Goal: Task Accomplishment & Management: Manage account settings

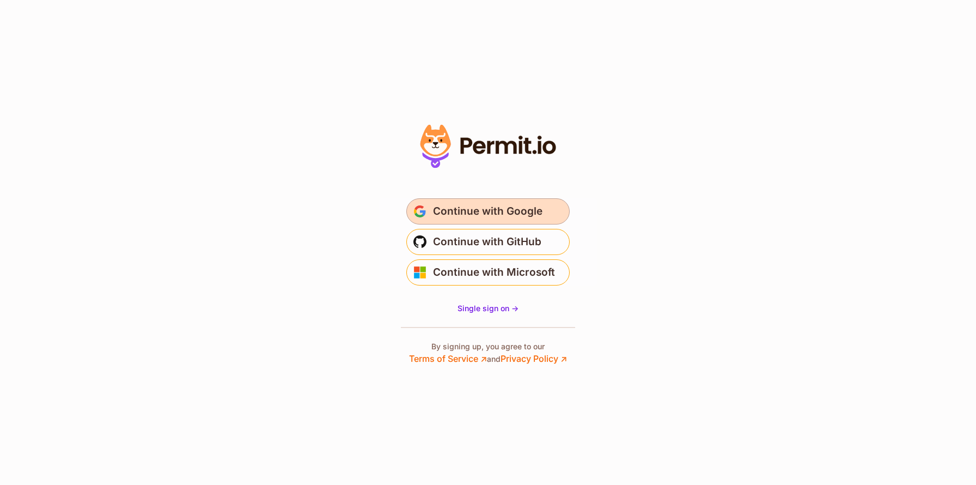
click at [517, 213] on span "Continue with Google" at bounding box center [488, 211] width 110 height 17
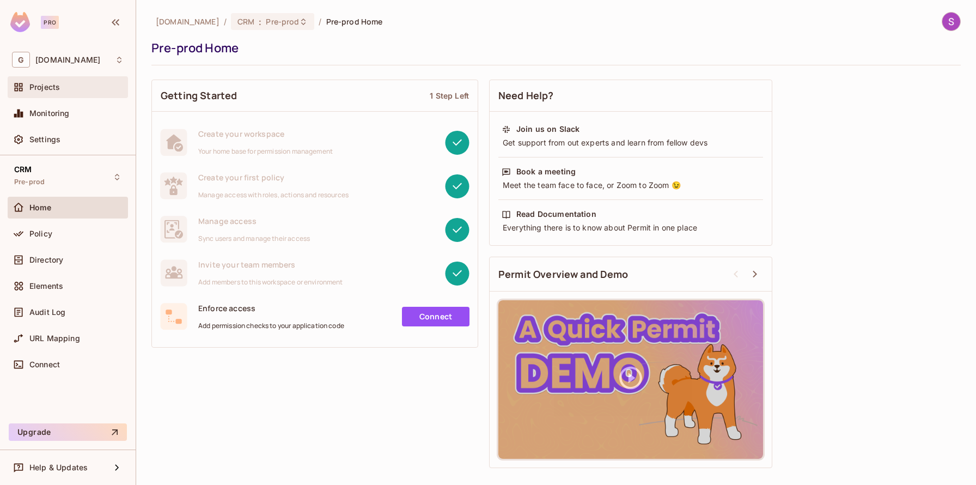
click at [81, 82] on div "Projects" at bounding box center [68, 87] width 112 height 13
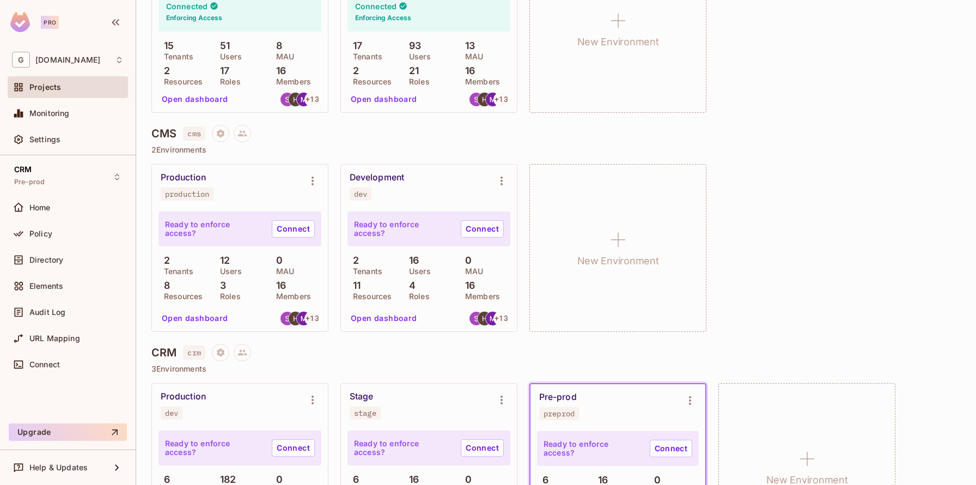
scroll to position [281, 0]
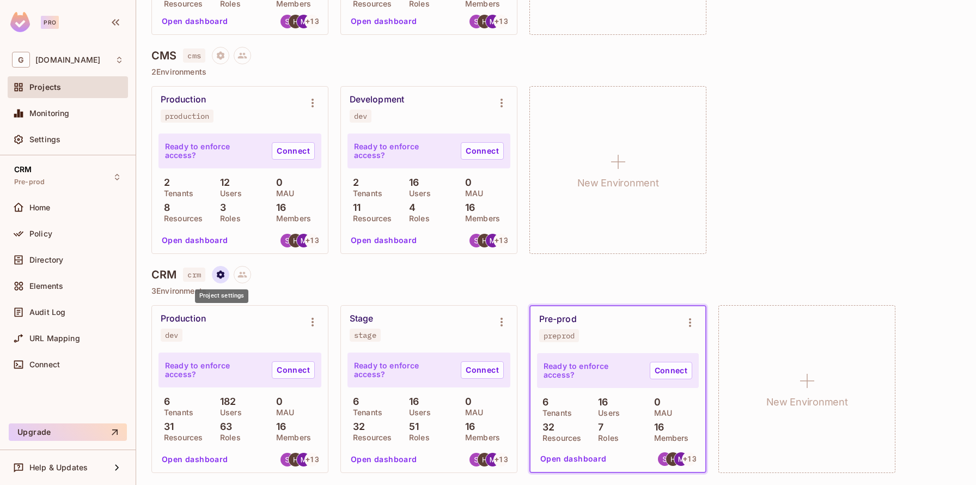
click at [218, 273] on icon "Project settings" at bounding box center [221, 274] width 8 height 8
click at [386, 268] on div at bounding box center [488, 242] width 976 height 485
click at [242, 272] on icon at bounding box center [242, 275] width 9 height 6
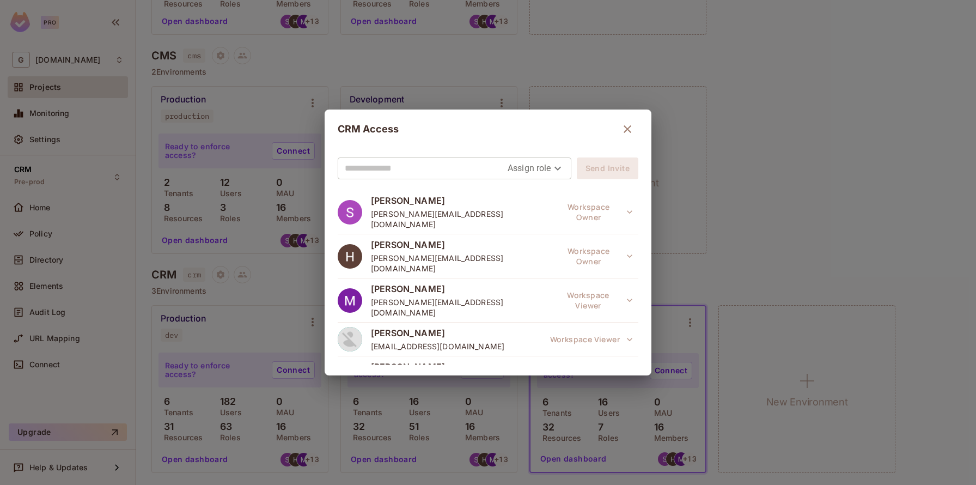
click at [270, 288] on div "CRM Access Assign role Send Invite [PERSON_NAME] [PERSON_NAME][EMAIL_ADDRESS][D…" at bounding box center [488, 242] width 976 height 485
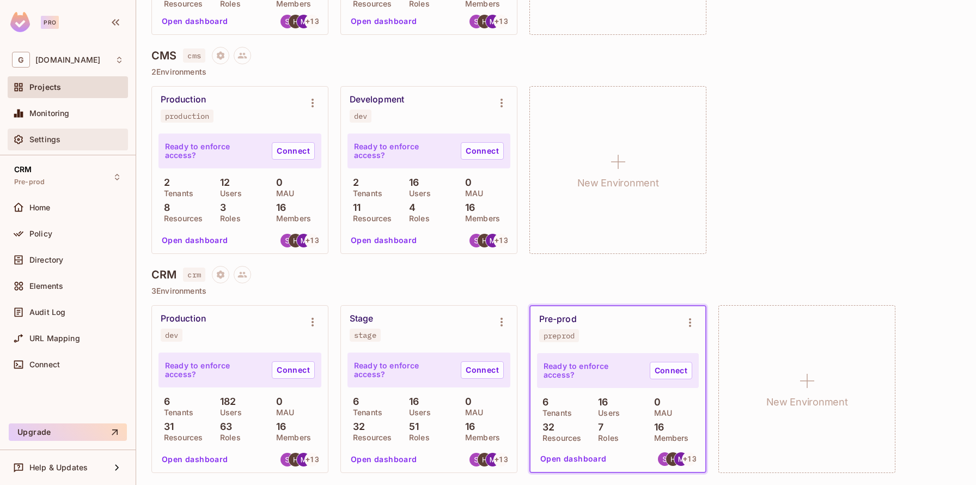
click at [71, 130] on div "Settings" at bounding box center [68, 140] width 120 height 22
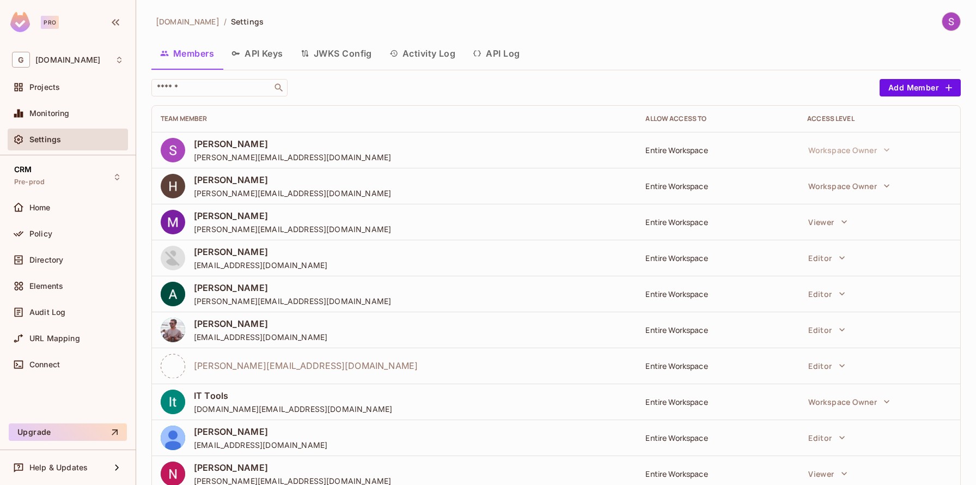
click at [245, 52] on button "API Keys" at bounding box center [257, 53] width 69 height 27
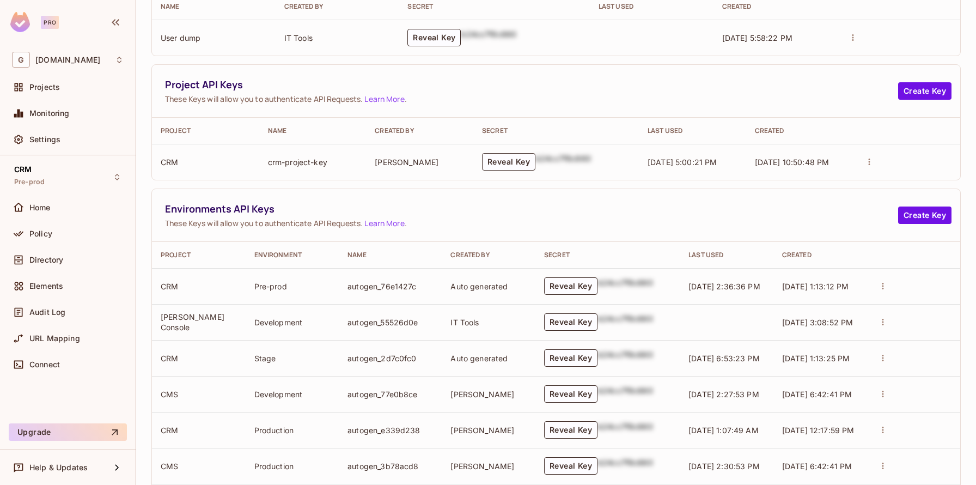
scroll to position [207, 0]
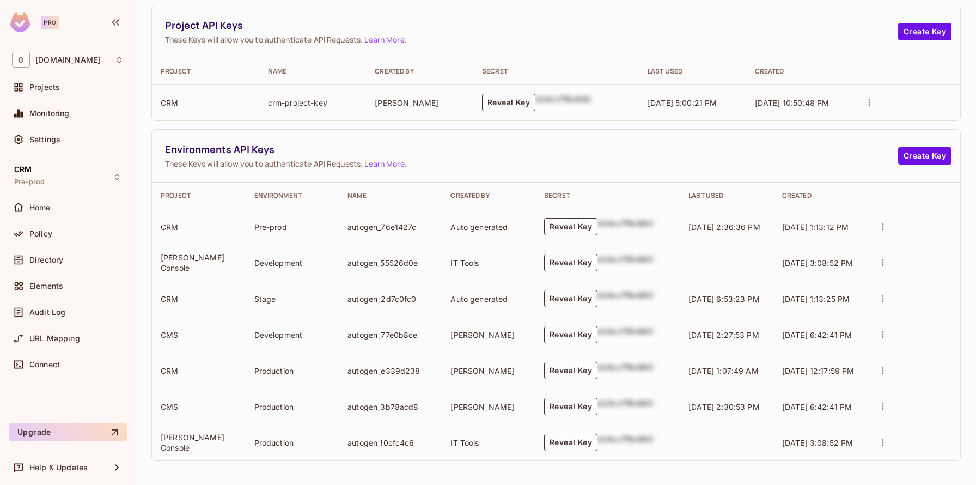
click at [587, 298] on button "Reveal Key" at bounding box center [570, 298] width 53 height 17
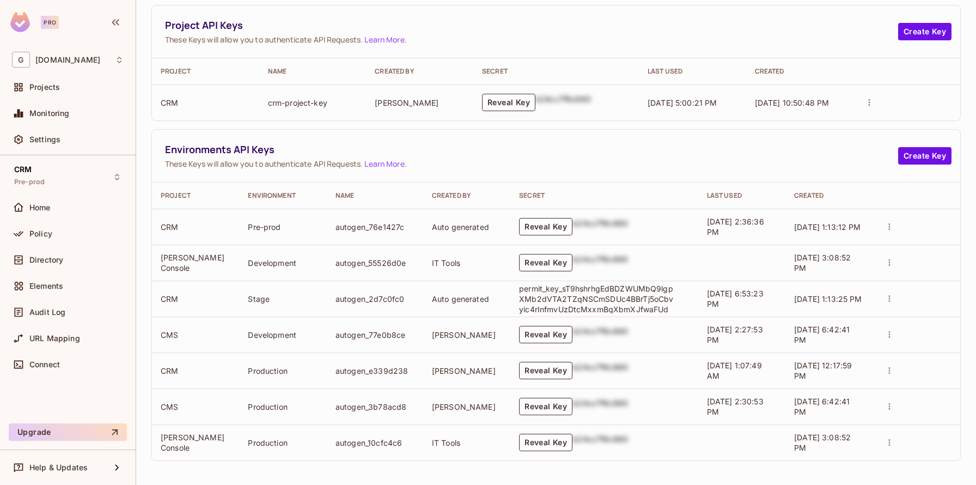
click at [578, 295] on p "permit_key_sT9hshrhgEdBDZWUMbQ9lgpXMb2dVTA2TZqNSCmSDUc4BBrTj5oCbvyic4rInfmvUzDt…" at bounding box center [598, 298] width 158 height 31
copy p "permit_key_sT9hshrhgEdBDZWUMbQ9lgpXMb2dVTA2TZqNSCmSDUc4BBrTj5oCbvyic4rInfmvUzDt…"
click at [634, 302] on p "permit_key_sT9hshrhgEdBDZWUMbQ9lgpXMb2dVTA2TZqNSCmSDUc4BBrTj5oCbvyic4rInfmvUzDt…" at bounding box center [598, 298] width 158 height 31
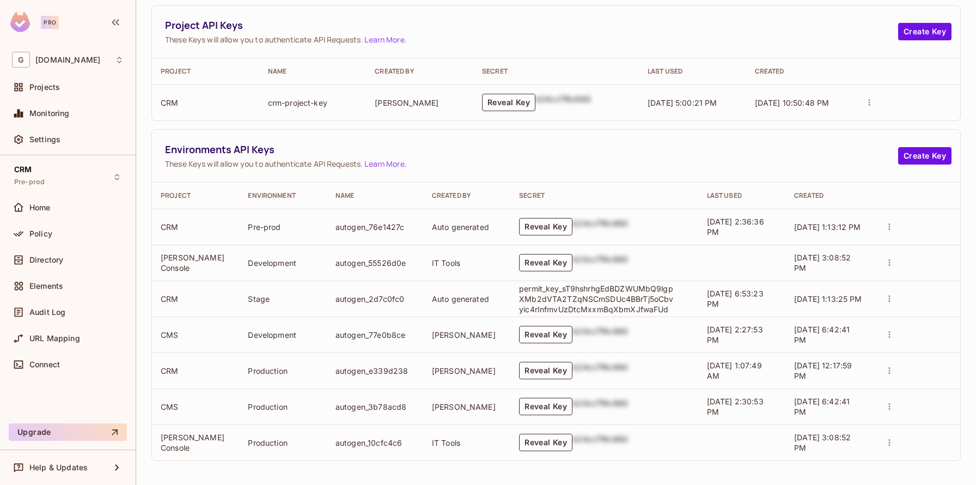
click at [626, 300] on p "permit_key_sT9hshrhgEdBDZWUMbQ9lgpXMb2dVTA2TZqNSCmSDUc4BBrTj5oCbvyic4rInfmvUzDt…" at bounding box center [598, 298] width 158 height 31
copy p "permit_key_sT9hshrhgEdBDZWUMbQ9lgpXMb2dVTA2TZqNSCmSDUc4BBrTj5oCbvyic4rInfmvUzDt…"
click at [590, 308] on p "permit_key_sT9hshrhgEdBDZWUMbQ9lgpXMb2dVTA2TZqNSCmSDUc4BBrTj5oCbvyic4rInfmvUzDt…" at bounding box center [598, 298] width 158 height 31
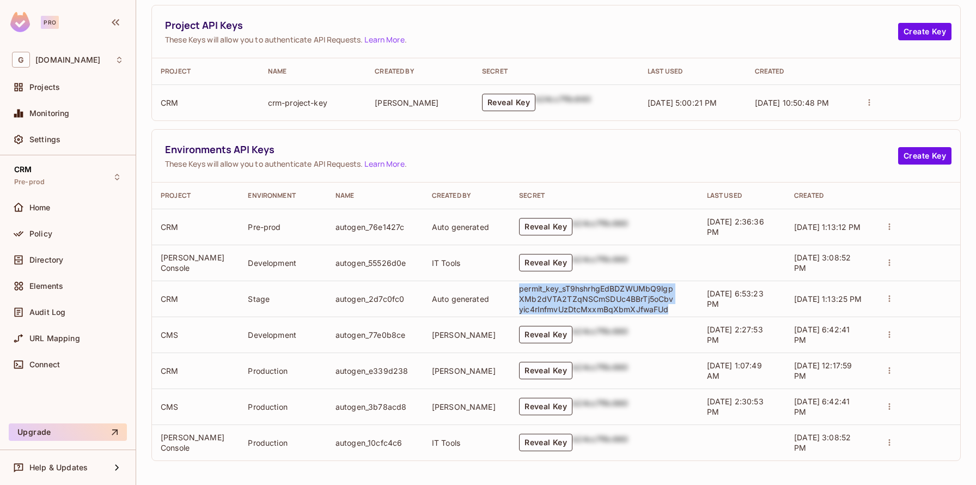
click at [590, 308] on p "permit_key_sT9hshrhgEdBDZWUMbQ9lgpXMb2dVTA2TZqNSCmSDUc4BBrTj5oCbvyic4rInfmvUzDt…" at bounding box center [598, 298] width 158 height 31
